Goal: Task Accomplishment & Management: Use online tool/utility

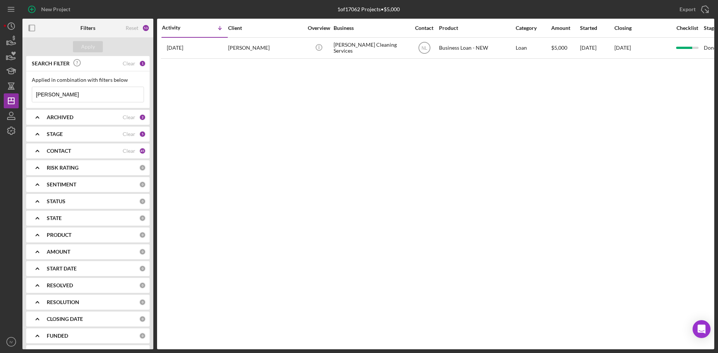
drag, startPoint x: 67, startPoint y: 95, endPoint x: 0, endPoint y: 83, distance: 68.0
click at [0, 83] on div "New Project 1 of 17062 Projects • $5,000 [PERSON_NAME] Export Icon/Export Filte…" at bounding box center [359, 176] width 718 height 353
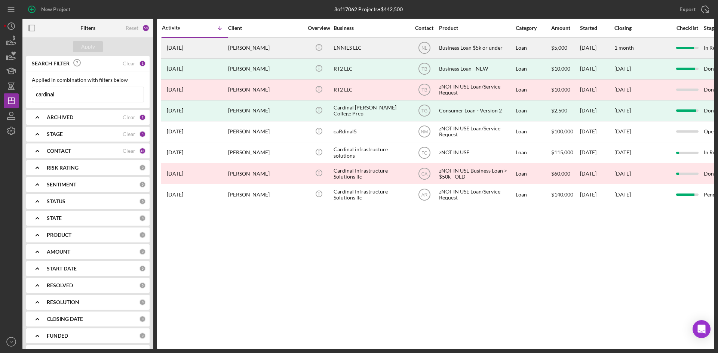
type input "cardinal"
click at [273, 50] on div "[PERSON_NAME]" at bounding box center [265, 48] width 75 height 20
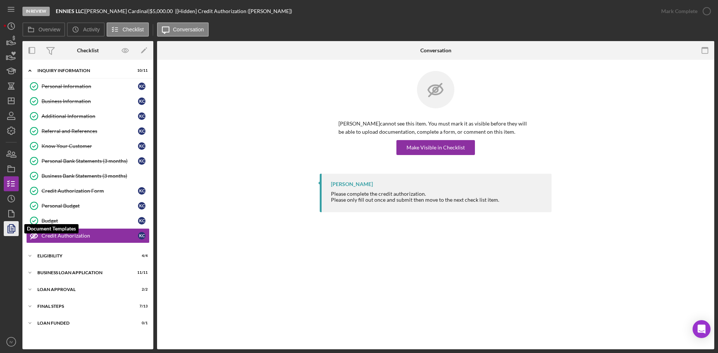
click at [8, 230] on polyline "button" at bounding box center [11, 229] width 6 height 7
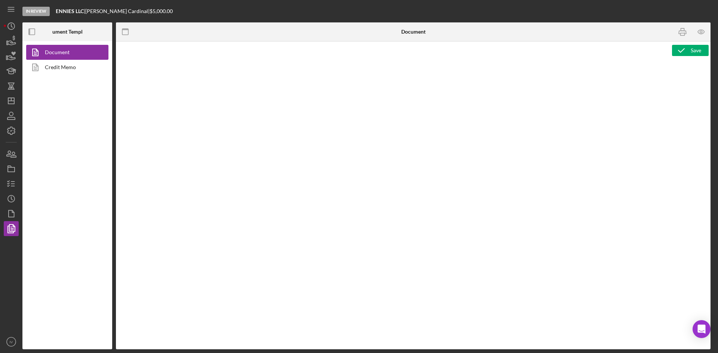
type textarea "<p>Copy and paste, or create, your document template here.</p>"
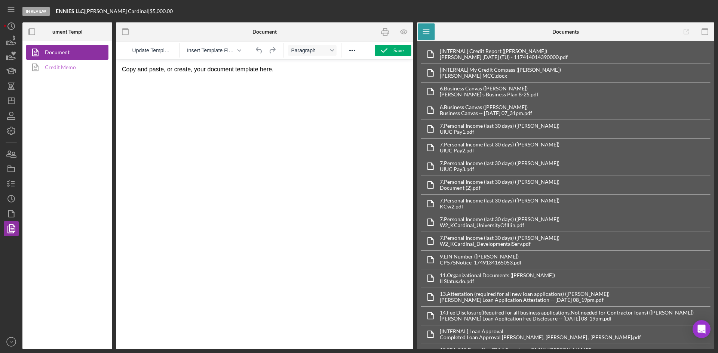
click at [82, 69] on link "Credit Memo" at bounding box center [65, 67] width 79 height 15
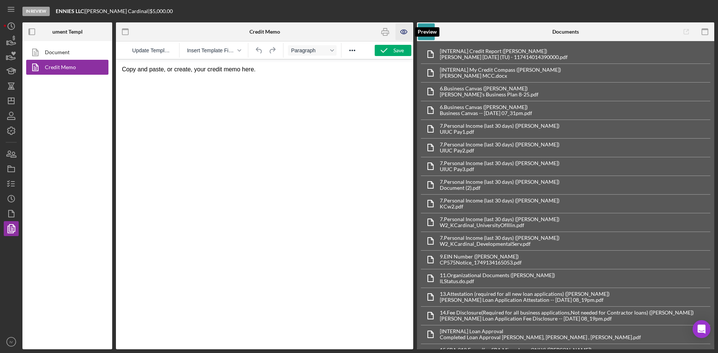
click at [396, 28] on icon "button" at bounding box center [404, 32] width 17 height 17
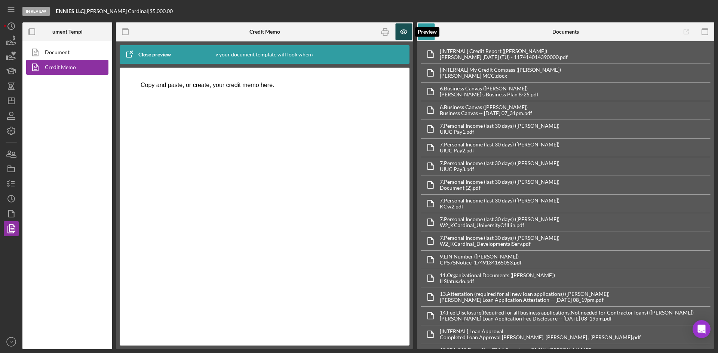
click at [405, 31] on icon "button" at bounding box center [404, 32] width 17 height 17
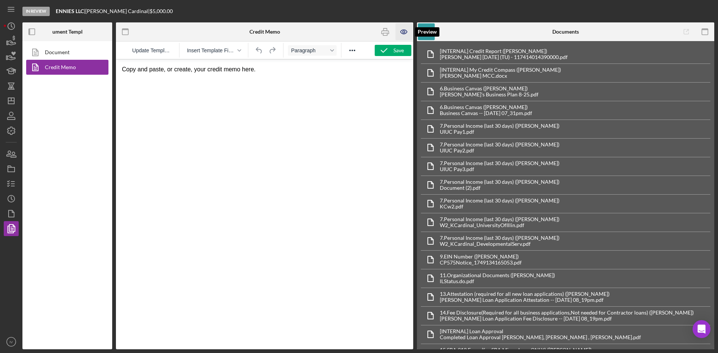
click at [402, 33] on icon "button" at bounding box center [404, 32] width 17 height 17
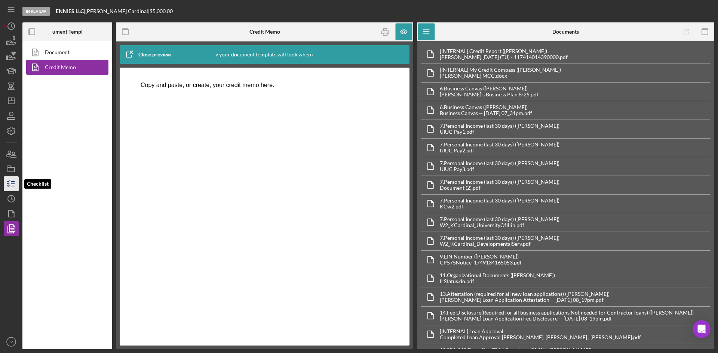
click at [13, 186] on icon "button" at bounding box center [11, 184] width 19 height 19
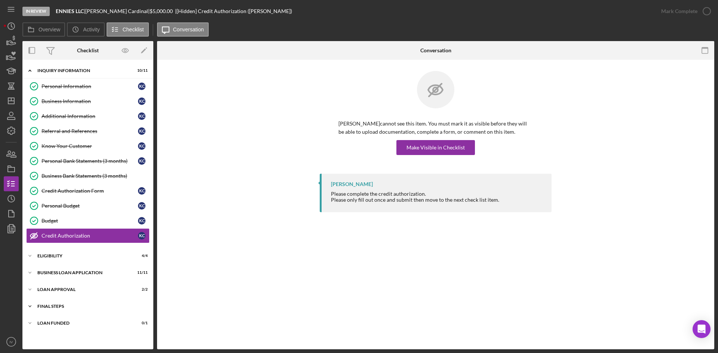
click at [40, 305] on div "Final Steps" at bounding box center [90, 306] width 107 height 4
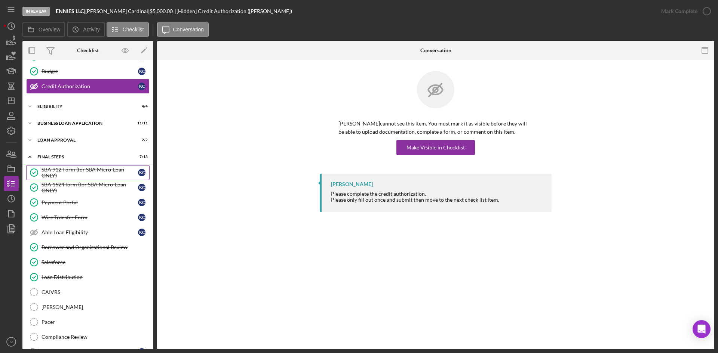
click at [92, 168] on div "SBA 912 Form (for SBA Micro-Loan ONLY)" at bounding box center [90, 173] width 97 height 12
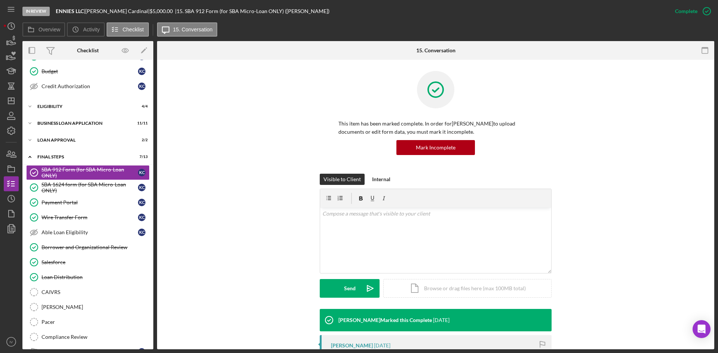
scroll to position [187, 0]
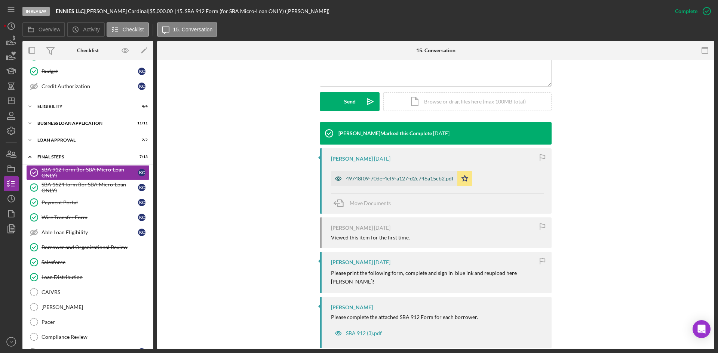
click at [411, 179] on div "49748f09-70de-4ef9-a127-d2c746a15cb2.pdf" at bounding box center [400, 179] width 108 height 6
